Goal: Information Seeking & Learning: Learn about a topic

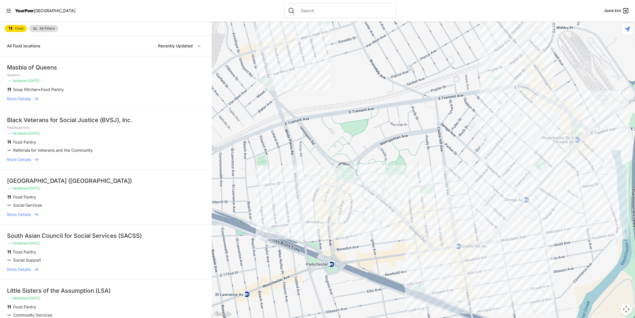
select select "nearby"
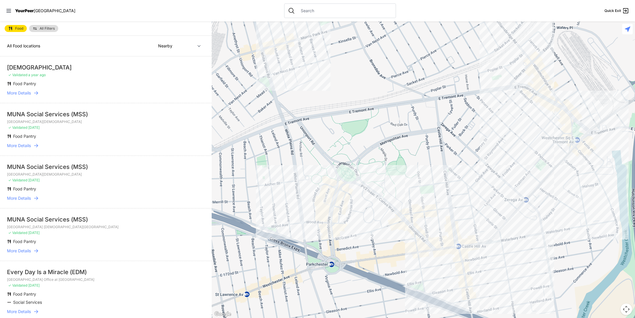
click at [25, 93] on span "More Details" at bounding box center [19, 93] width 24 height 6
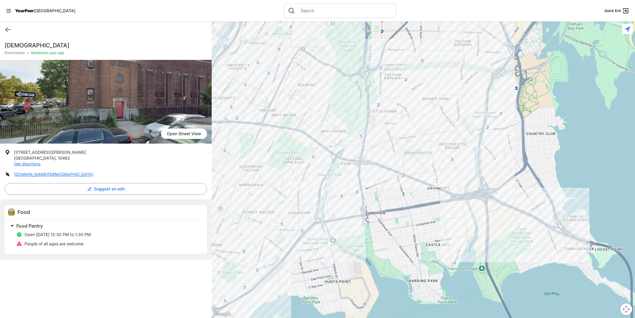
drag, startPoint x: 36, startPoint y: 236, endPoint x: 105, endPoint y: 235, distance: 69.6
click at [105, 235] on li "Open [DATE] 12:30 PM to 1:30 PM" at bounding box center [108, 235] width 184 height 6
click at [106, 235] on li "Open [DATE] 12:30 PM to 1:30 PM" at bounding box center [108, 235] width 184 height 6
drag, startPoint x: 32, startPoint y: 245, endPoint x: 99, endPoint y: 244, distance: 67.0
click at [99, 244] on li "People of all ages are welcome" at bounding box center [108, 244] width 184 height 6
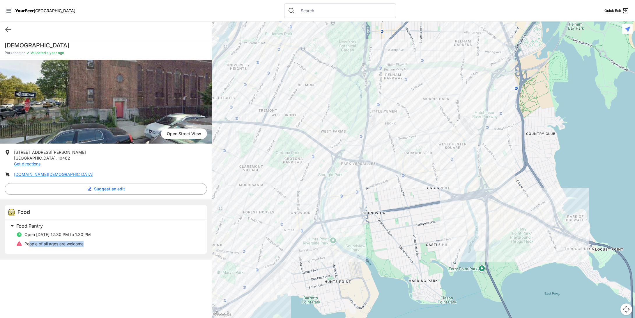
click at [100, 244] on li "People of all ages are welcome" at bounding box center [108, 244] width 184 height 6
drag, startPoint x: 41, startPoint y: 236, endPoint x: 107, endPoint y: 234, distance: 66.1
click at [106, 234] on li "Open [DATE] 12:30 PM to 1:30 PM" at bounding box center [108, 235] width 184 height 6
click at [110, 234] on li "Open [DATE] 12:30 PM to 1:30 PM" at bounding box center [108, 235] width 184 height 6
drag, startPoint x: 61, startPoint y: 236, endPoint x: 108, endPoint y: 236, distance: 46.9
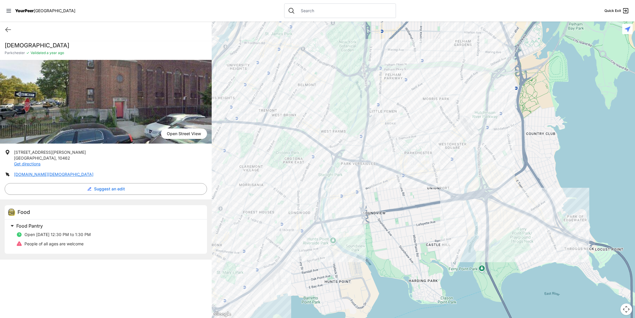
click at [105, 236] on li "Open [DATE] 12:30 PM to 1:30 PM" at bounding box center [108, 235] width 184 height 6
click at [108, 236] on li "Open [DATE] 12:30 PM to 1:30 PM" at bounding box center [108, 235] width 184 height 6
click at [10, 27] on icon at bounding box center [8, 29] width 7 height 7
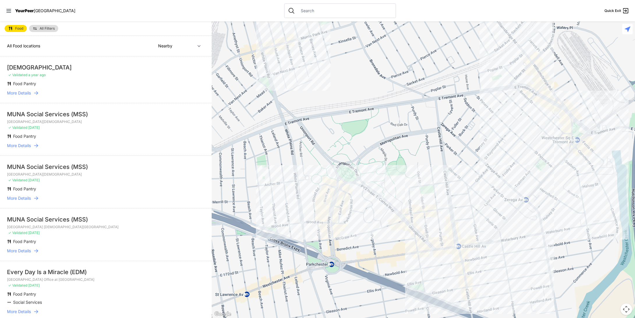
click at [27, 145] on span "More Details" at bounding box center [19, 146] width 24 height 6
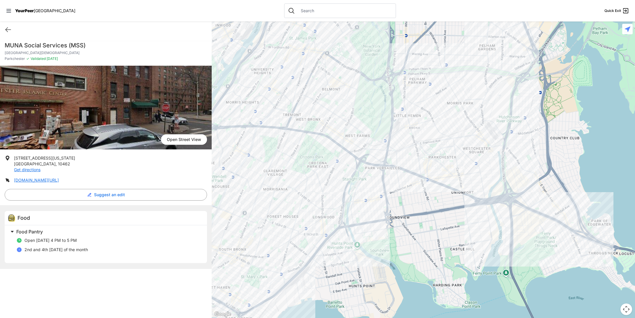
drag, startPoint x: 39, startPoint y: 240, endPoint x: 101, endPoint y: 240, distance: 62.6
click at [101, 240] on li "Open [DATE] 4 PM to 5 PM" at bounding box center [108, 241] width 184 height 6
drag, startPoint x: 49, startPoint y: 240, endPoint x: 89, endPoint y: 239, distance: 39.0
click at [83, 239] on li "Open [DATE] 4 PM to 5 PM" at bounding box center [108, 241] width 184 height 6
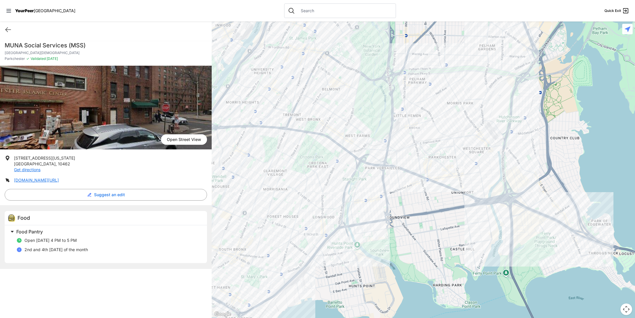
click at [101, 239] on li "Open [DATE] 4 PM to 5 PM" at bounding box center [108, 241] width 184 height 6
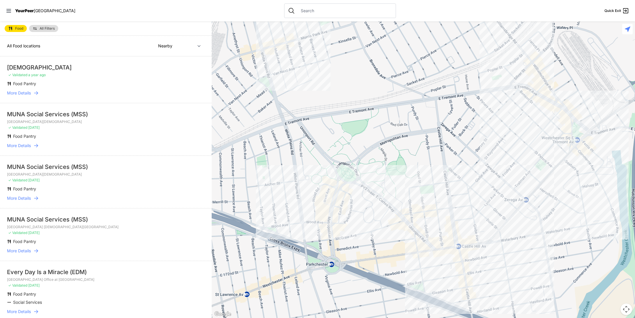
click at [33, 199] on icon at bounding box center [36, 199] width 6 height 6
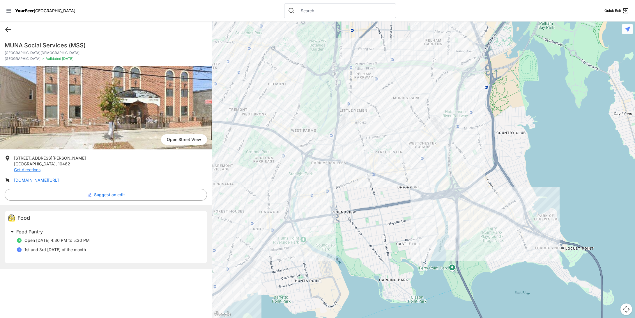
click at [6, 29] on icon at bounding box center [8, 30] width 5 height 4
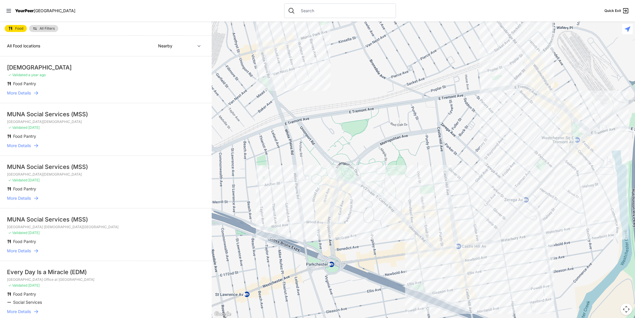
scroll to position [58, 0]
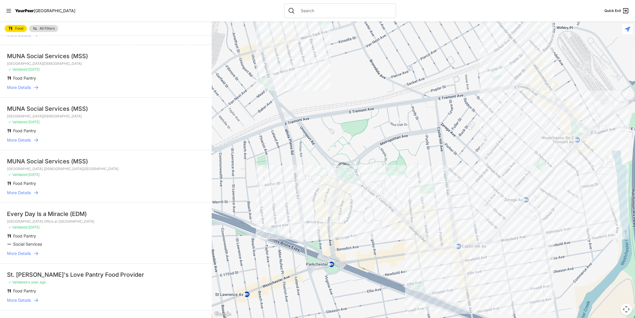
click at [31, 193] on link "More Details" at bounding box center [106, 193] width 198 height 6
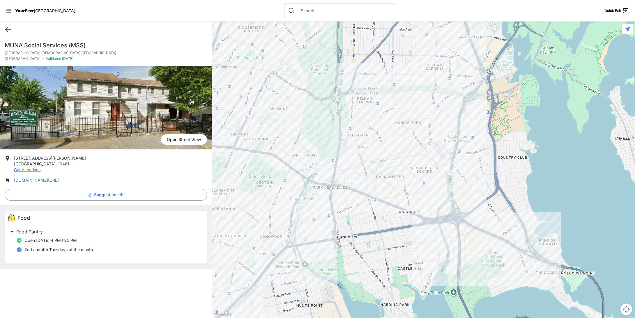
click at [43, 242] on span "Open [DATE] 4 PM to 5 PM" at bounding box center [50, 240] width 52 height 5
click at [89, 220] on div "Food" at bounding box center [106, 218] width 202 height 14
click at [9, 26] on icon at bounding box center [8, 29] width 7 height 7
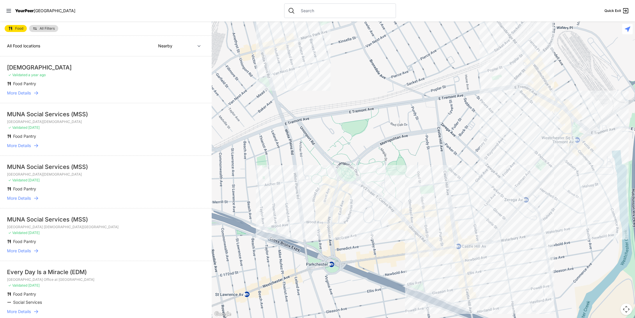
click at [39, 29] on link "All Filters" at bounding box center [43, 28] width 29 height 7
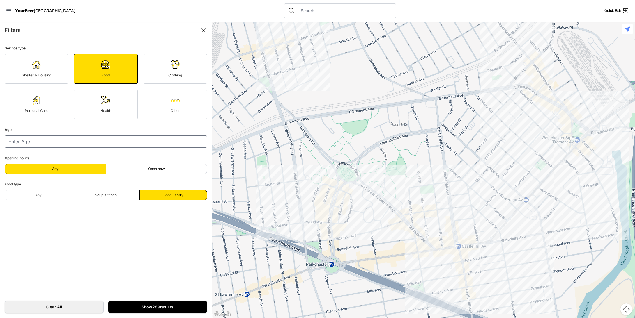
click at [201, 27] on icon at bounding box center [203, 30] width 7 height 7
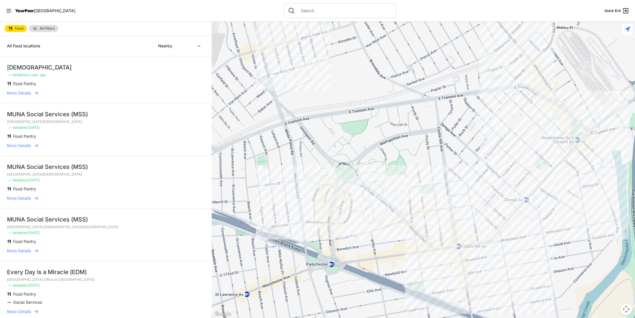
click at [42, 28] on span "All Filters" at bounding box center [47, 28] width 15 height 3
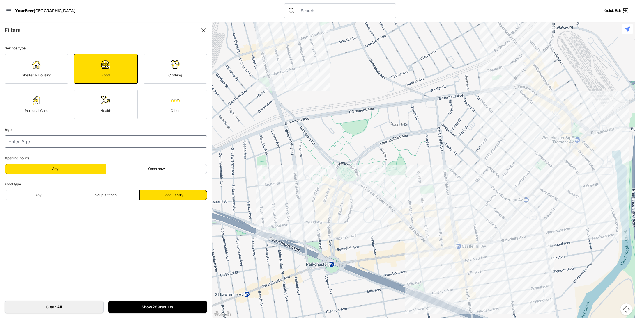
click at [210, 28] on div "Filters Service type Shelter & Housing Food Clothing Personal Care Health Other…" at bounding box center [106, 170] width 212 height 297
click at [206, 31] on icon at bounding box center [203, 30] width 7 height 7
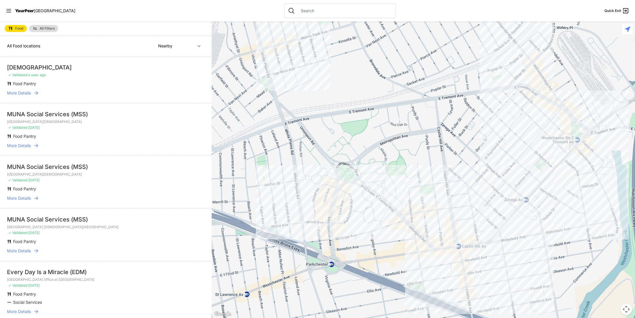
click at [15, 29] on span "Food" at bounding box center [19, 28] width 8 height 3
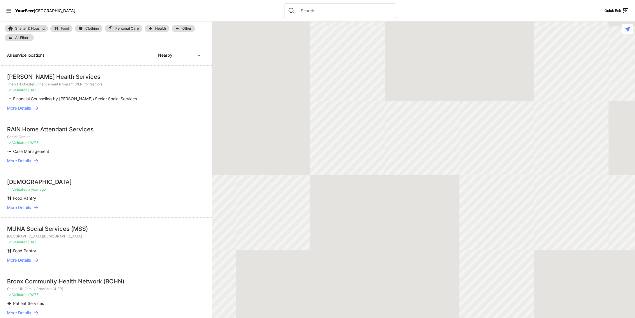
click at [58, 27] on img at bounding box center [56, 28] width 5 height 5
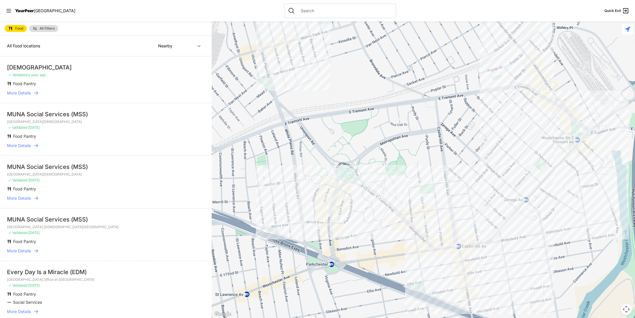
scroll to position [87, 0]
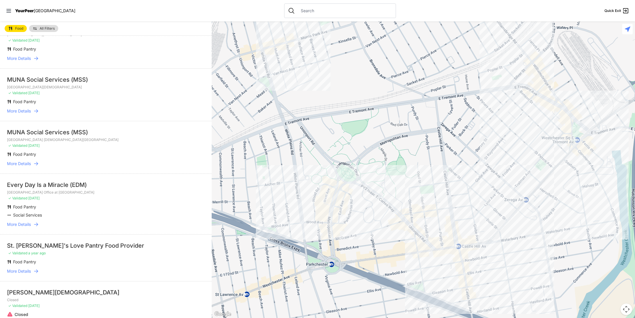
click at [27, 223] on span "More Details" at bounding box center [19, 225] width 24 height 6
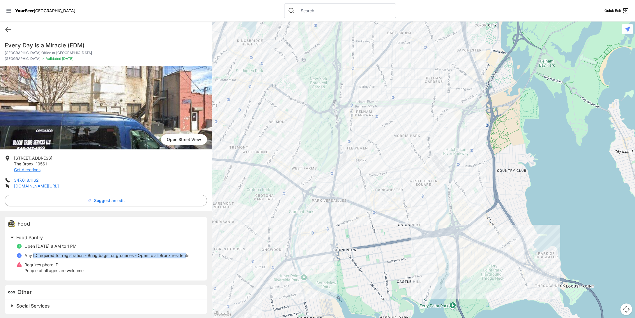
drag, startPoint x: 47, startPoint y: 256, endPoint x: 187, endPoint y: 260, distance: 139.8
click at [187, 260] on ul "Open [DATE] 8 AM to 1 PM Any ID required for registration - Bring bags for groc…" at bounding box center [108, 259] width 184 height 30
click at [188, 262] on ul "Open [DATE] 8 AM to 1 PM Any ID required for registration - Bring bags for groc…" at bounding box center [108, 259] width 184 height 30
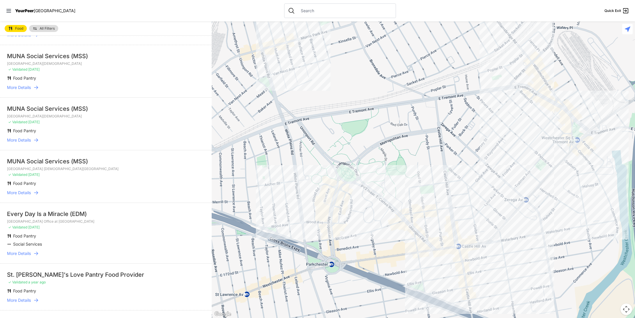
scroll to position [116, 0]
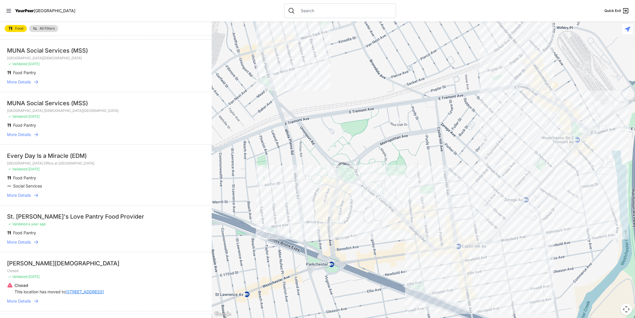
click at [31, 194] on link "More Details" at bounding box center [106, 196] width 198 height 6
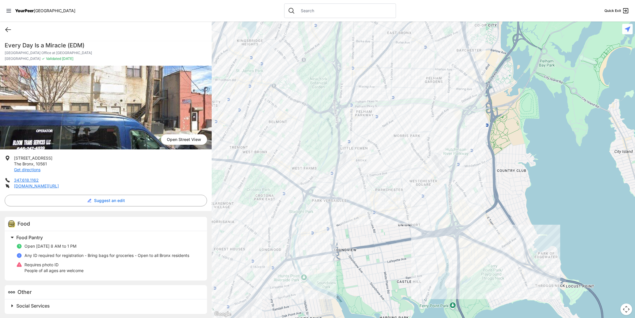
click at [9, 30] on icon at bounding box center [8, 29] width 7 height 7
